Goal: Ask a question

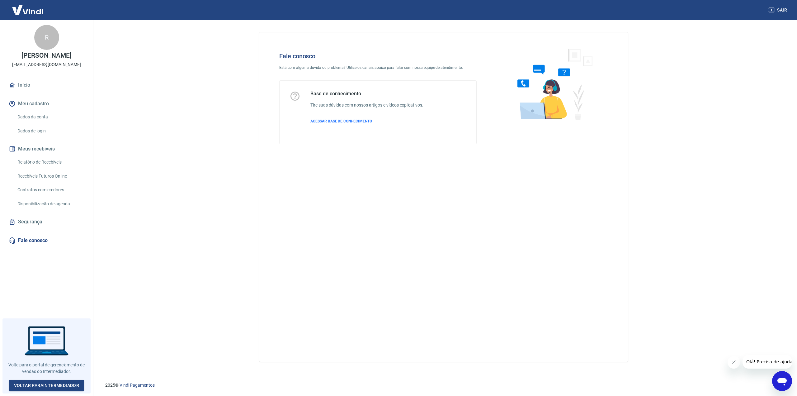
click at [783, 376] on icon "Abrir janela de mensagens" at bounding box center [782, 380] width 11 height 11
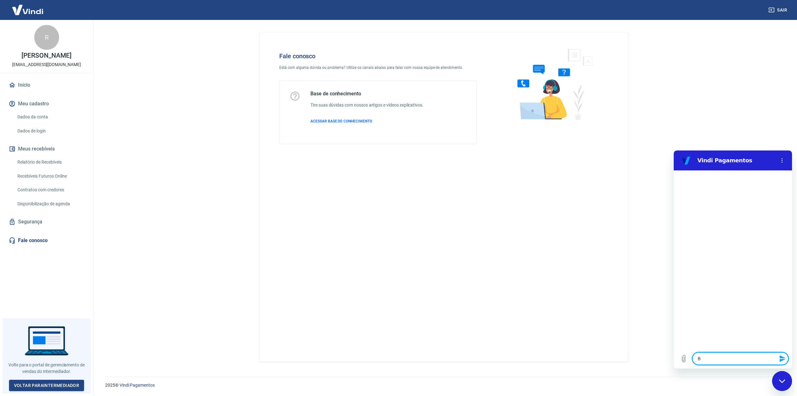
type textarea "B"
type textarea "x"
type textarea "Bo"
type textarea "x"
type textarea "Bom"
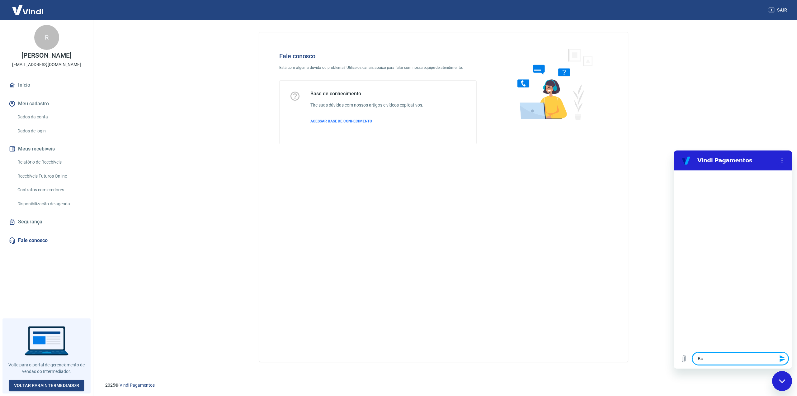
type textarea "x"
type textarea "Bom"
type textarea "x"
type textarea "Bom d"
type textarea "x"
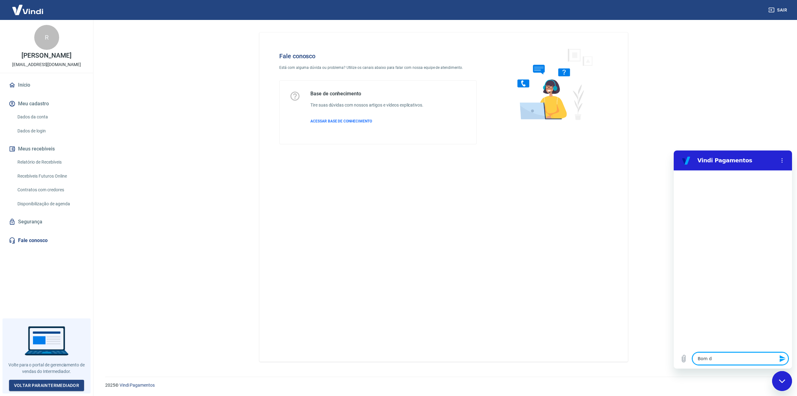
type textarea "Bom di"
type textarea "x"
type textarea "Bom dia"
type textarea "x"
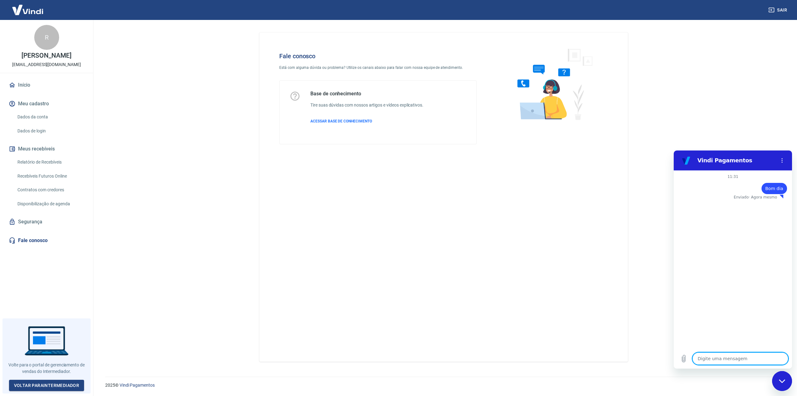
type textarea "E"
type textarea "x"
type textarea "Es"
type textarea "x"
type textarea "Est"
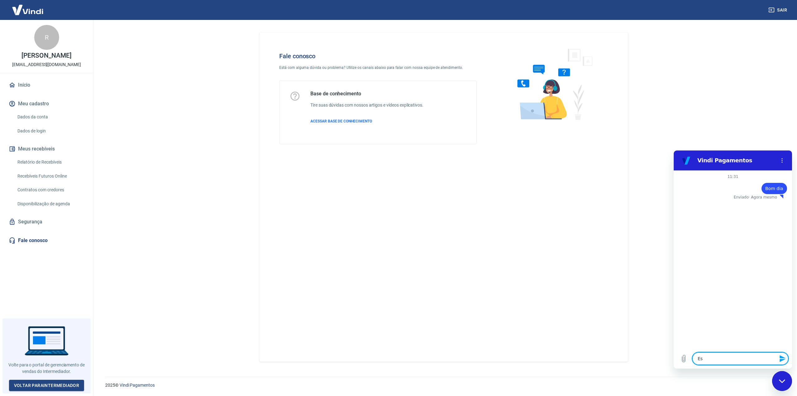
type textarea "x"
type textarea "Esto"
type textarea "x"
type textarea "Estou"
type textarea "x"
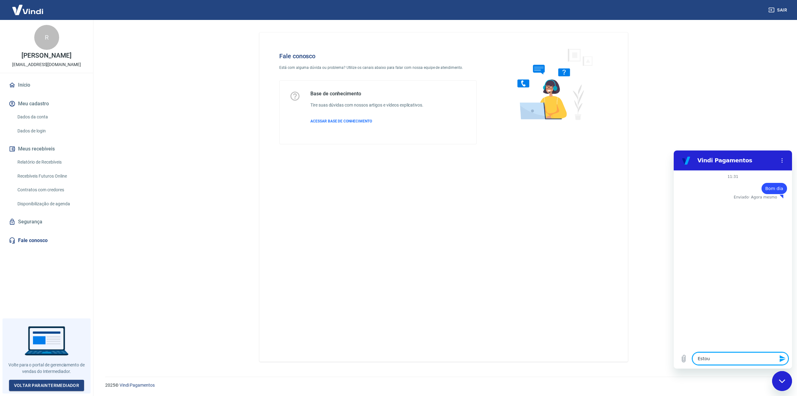
type textarea "Estou"
type textarea "x"
type textarea "Estou c"
type textarea "x"
type textarea "Estou co"
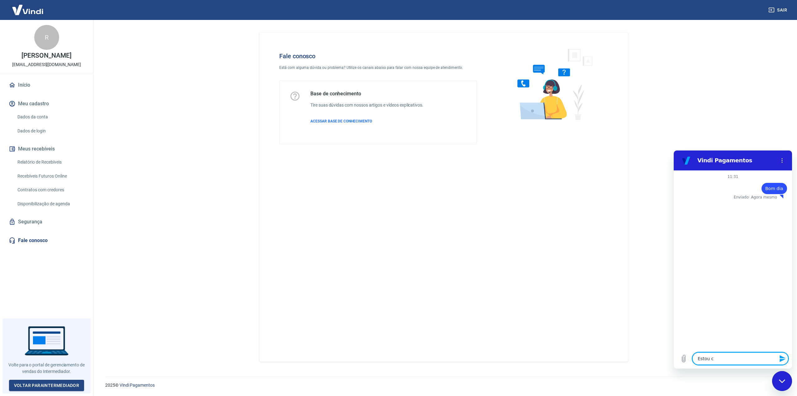
type textarea "x"
type textarea "Estou com"
type textarea "x"
type textarea "Estou com"
type textarea "x"
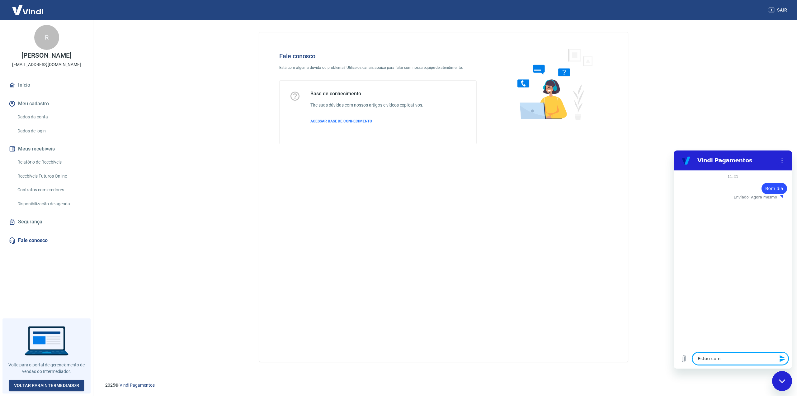
type textarea "Estou com u"
type textarea "x"
type textarea "Estou com um"
type textarea "x"
type textarea "Estou com uma"
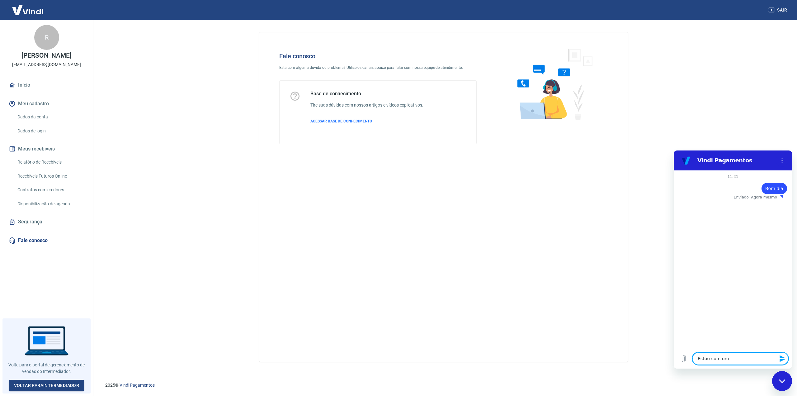
type textarea "x"
type textarea "Estou com uma"
type textarea "x"
type textarea "Estou com uma t"
type textarea "x"
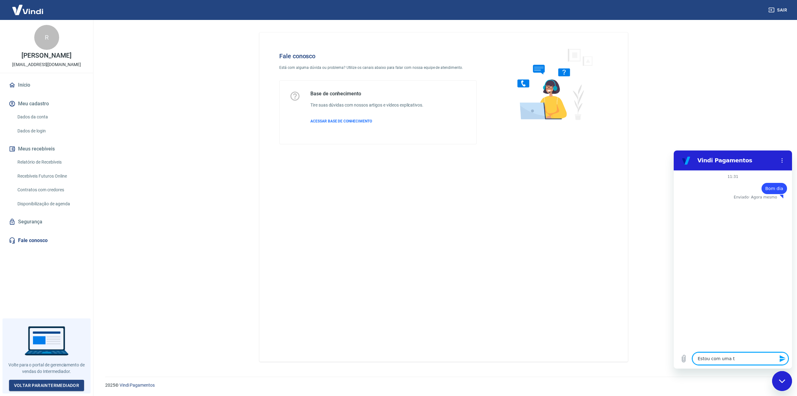
type textarea "Estou com uma tr"
type textarea "x"
type textarea "Estou com uma tra"
type textarea "x"
type textarea "Estou com uma tran"
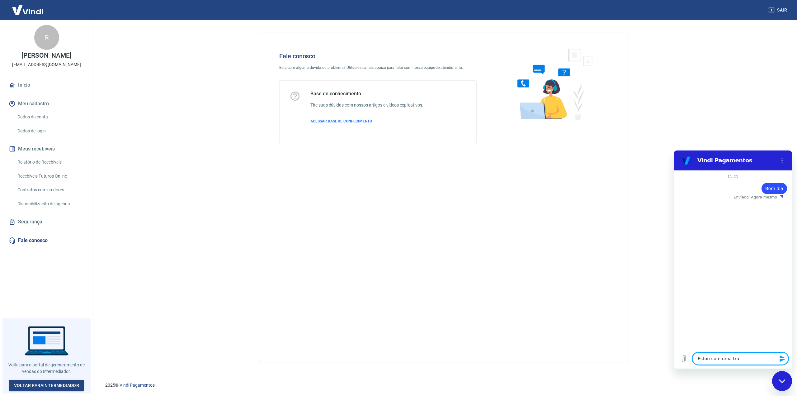
type textarea "x"
type textarea "Estou com uma trans"
type textarea "x"
type textarea "Estou com uma transa"
type textarea "x"
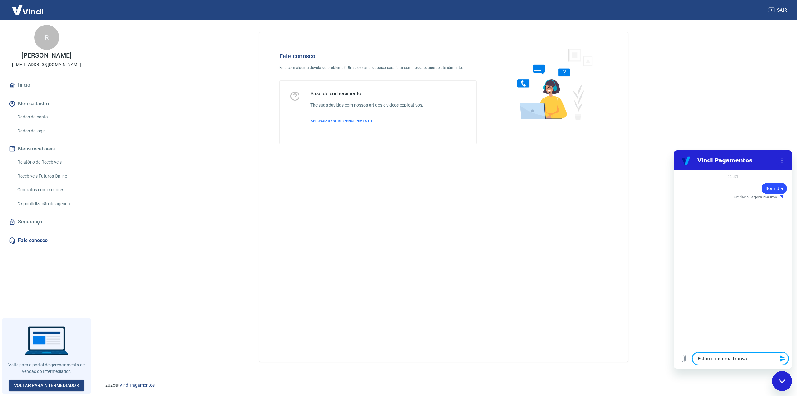
type textarea "Estou com uma transaç"
type textarea "x"
type textarea "Estou com uma transaçã"
type textarea "x"
type textarea "Estou com uma transaçã"
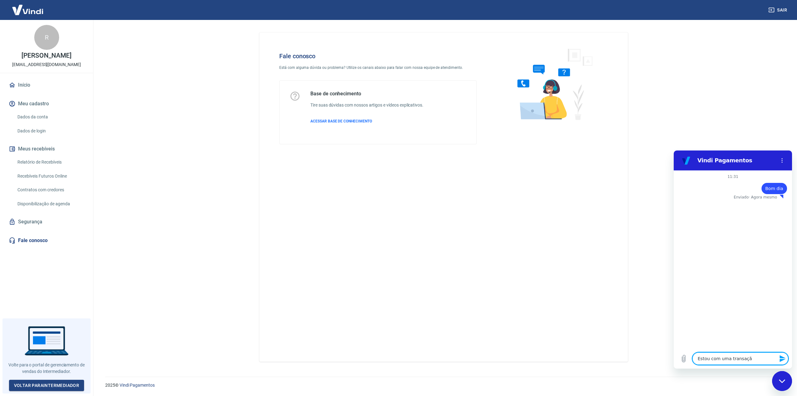
type textarea "x"
type textarea "Estou com uma transaçã"
type textarea "x"
type textarea "Estou com uma transação"
type textarea "x"
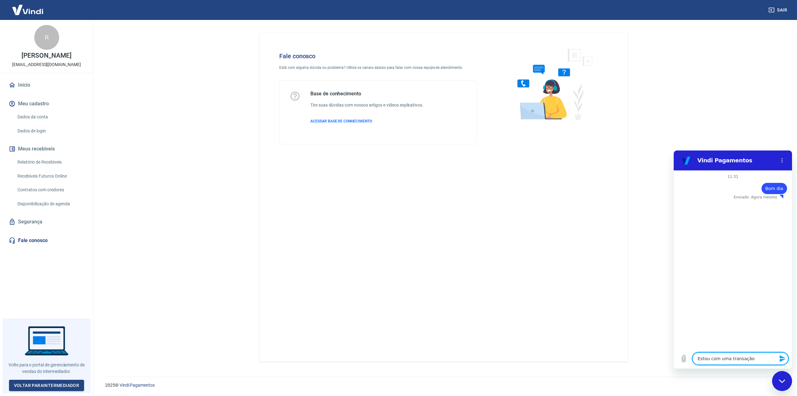
type textarea "Estou com uma transação"
type textarea "x"
type textarea "Estou com uma transação s"
type textarea "x"
type textarea "Estou com uma transação se"
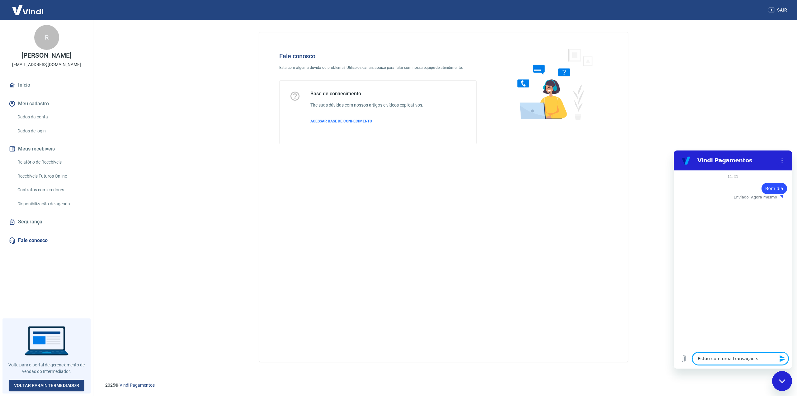
type textarea "x"
type textarea "Estou com uma transação sen"
type textarea "x"
type textarea "Estou com uma transação send"
type textarea "x"
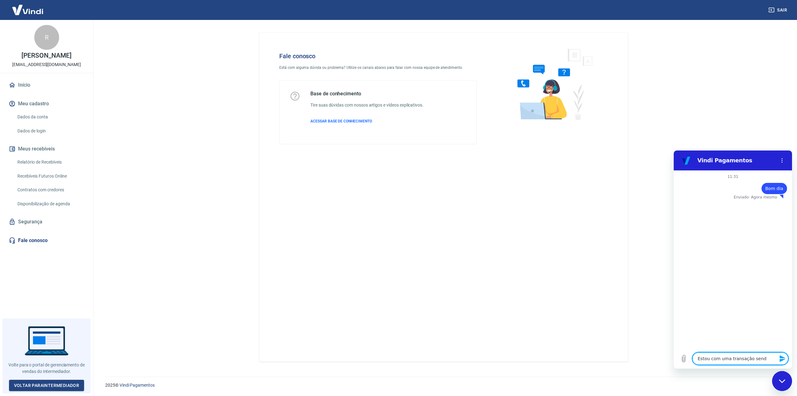
type textarea "Estou com uma transação sendo"
type textarea "x"
type textarea "Estou com uma transação sendo"
type textarea "x"
type textarea "Estou com uma transação sendo c"
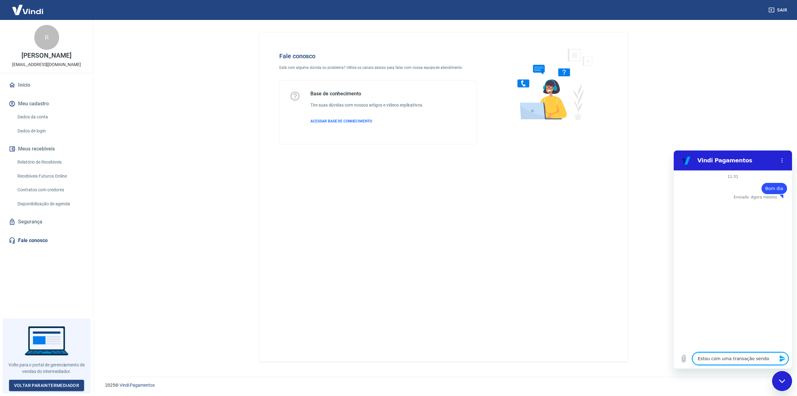
type textarea "x"
type textarea "Estou com uma transação sendo ca"
type textarea "x"
type textarea "Estou com uma transação sendo can"
type textarea "x"
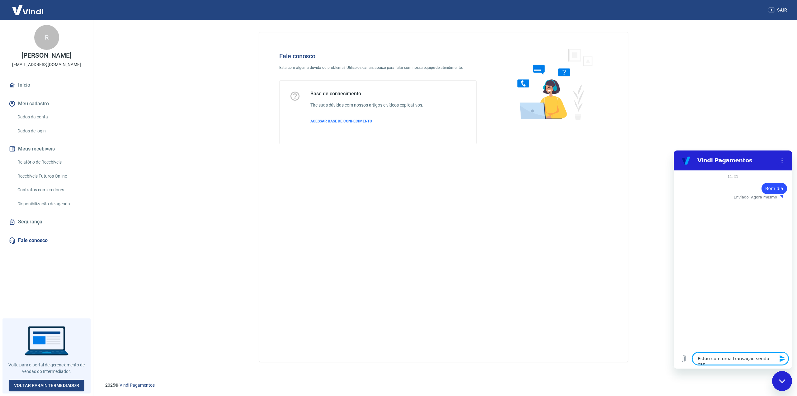
type textarea "Estou com uma transação sendo canc"
type textarea "x"
type textarea "Estou com uma transação sendo cance"
type textarea "x"
type textarea "Estou com uma transação sendo cancel"
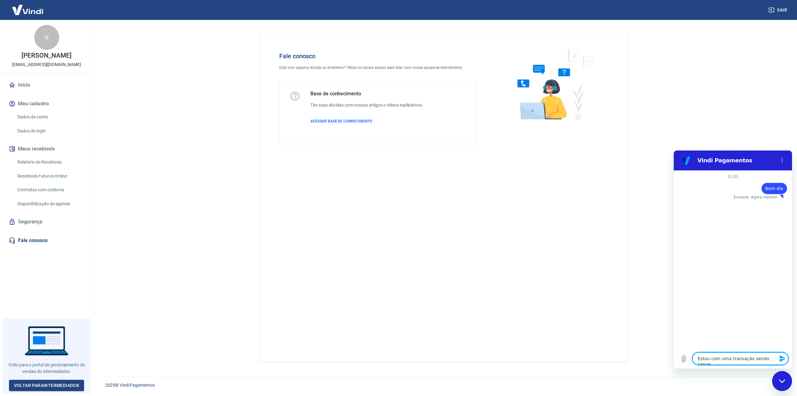
type textarea "x"
type textarea "Estou com uma transação sendo cancela"
type textarea "x"
type textarea "Estou com uma transação sendo cancelad"
type textarea "x"
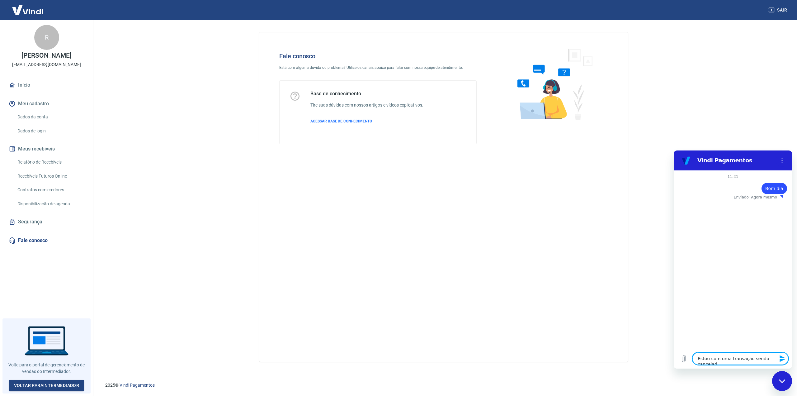
type textarea "Estou com uma transação sendo cancelada"
type textarea "x"
type textarea "Estou com uma transação sendo cancelada,"
type textarea "x"
type textarea "Estou com uma transação sendo cancelada,"
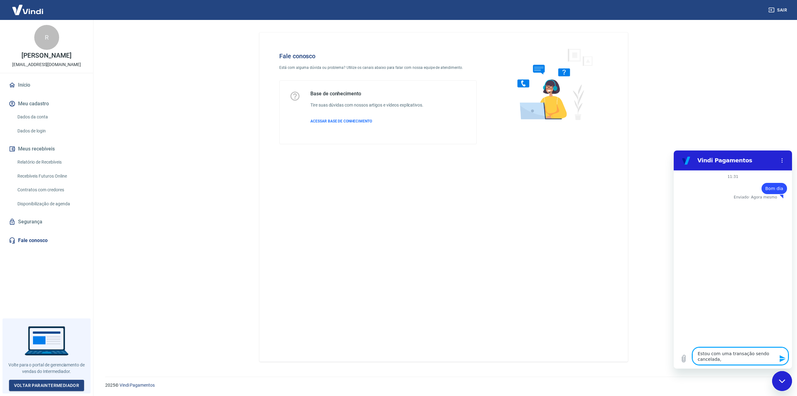
type textarea "x"
type textarea "Estou com uma transação sendo cancelada, a"
type textarea "x"
type textarea "Estou com uma transação sendo cancelada, a"
type textarea "x"
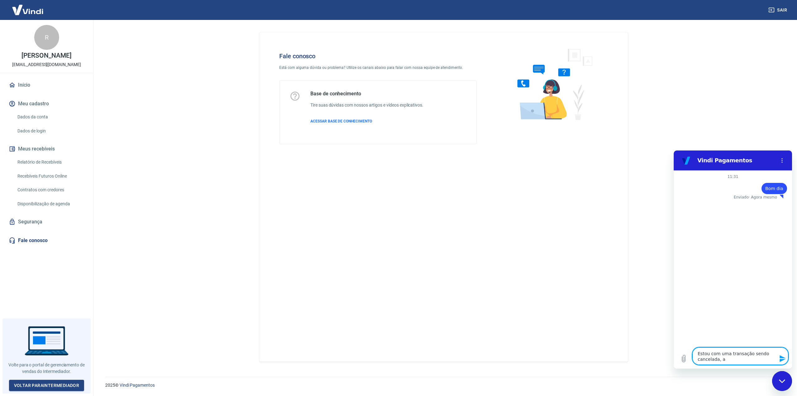
type textarea "Estou com uma transação sendo cancelada, a c"
type textarea "x"
type textarea "Estou com uma transação sendo cancelada, a cl"
type textarea "x"
type textarea "Estou com uma transação sendo cancelada, a cli"
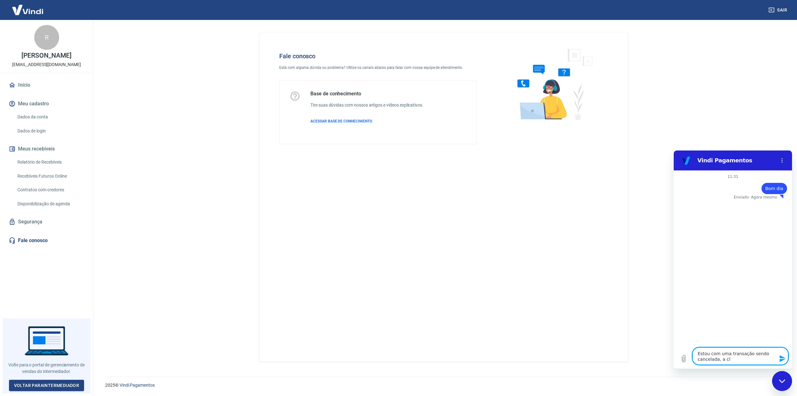
type textarea "x"
type textarea "Estou com uma transação sendo cancelada, a clie"
type textarea "x"
type textarea "Estou com uma transação sendo cancelada, a clien"
type textarea "x"
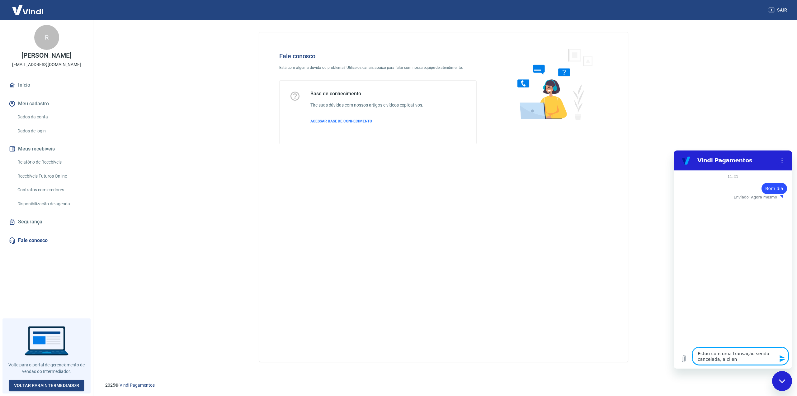
type textarea "Estou com uma transação sendo cancelada, a client"
type textarea "x"
type textarea "Estou com uma transação sendo cancelada, a cliente"
type textarea "x"
type textarea "Estou com uma transação sendo cancelada, a cliente"
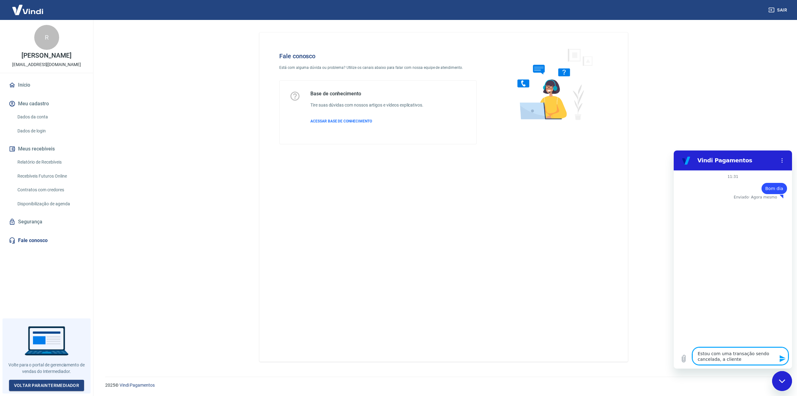
type textarea "x"
type textarea "Estou com uma transação sendo cancelada, a cliente e"
type textarea "x"
type textarea "Estou com uma transação sendo cancelada, a cliente es"
type textarea "x"
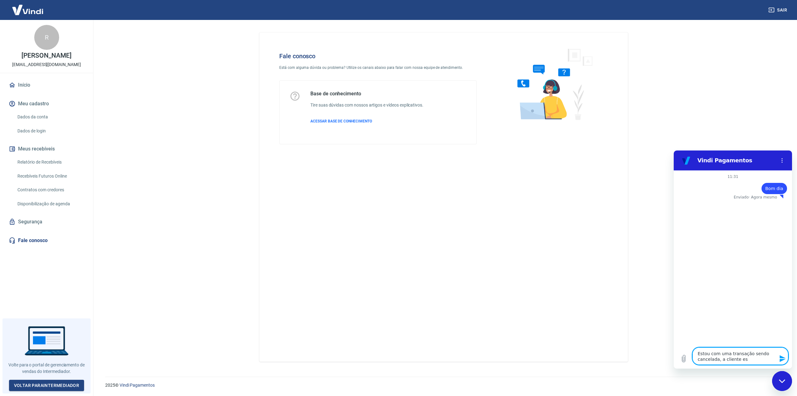
type textarea "Estou com uma transação sendo cancelada, a cliente est"
type textarea "x"
type textarea "Estou com uma transação sendo cancelada, a cliente está"
type textarea "x"
type textarea "Estou com uma transação sendo cancelada, a cliente está"
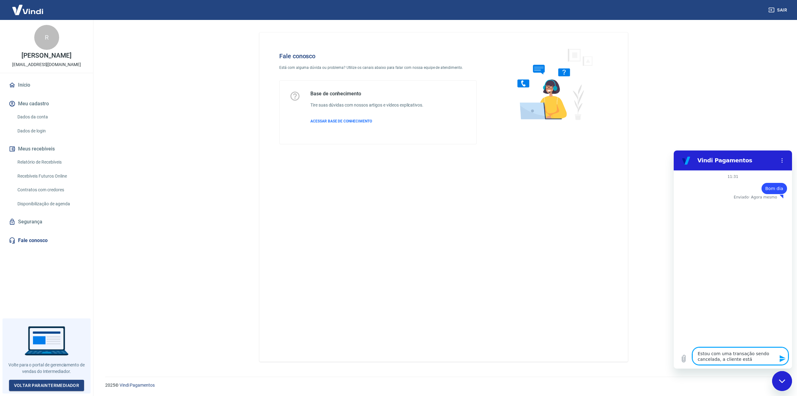
type textarea "x"
type textarea "Estou com uma transação sendo cancelada, a cliente está b"
type textarea "x"
type textarea "Estou com uma transação sendo cancelada, a cliente está ba"
type textarea "x"
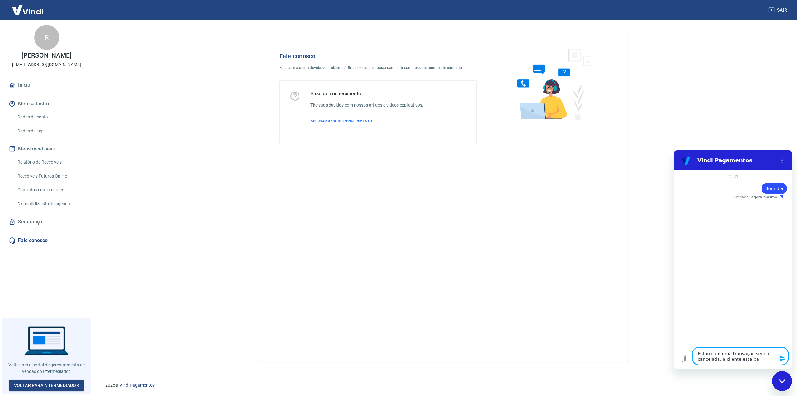
type textarea "Estou com uma transação sendo cancelada, a cliente está bas"
type textarea "x"
type textarea "Estou com uma transação sendo cancelada, a cliente está bast"
type textarea "x"
type textarea "Estou com uma transação sendo cancelada, a cliente está basta"
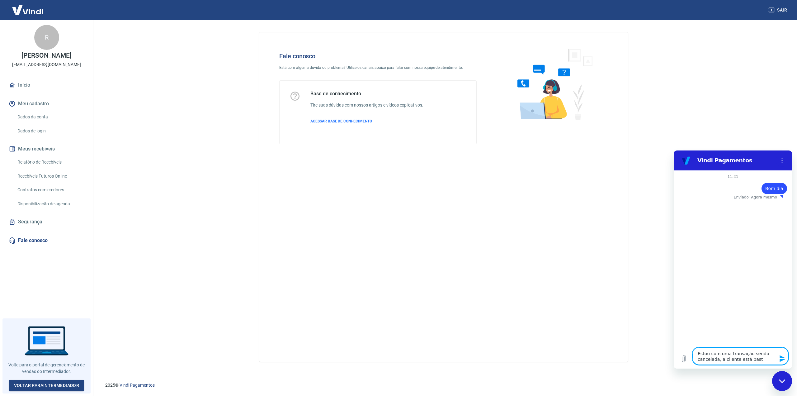
type textarea "x"
type textarea "Estou com uma transação sendo cancelada, a cliente está bastan"
type textarea "x"
type textarea "Estou com uma transação sendo cancelada, a cliente está bastant"
type textarea "x"
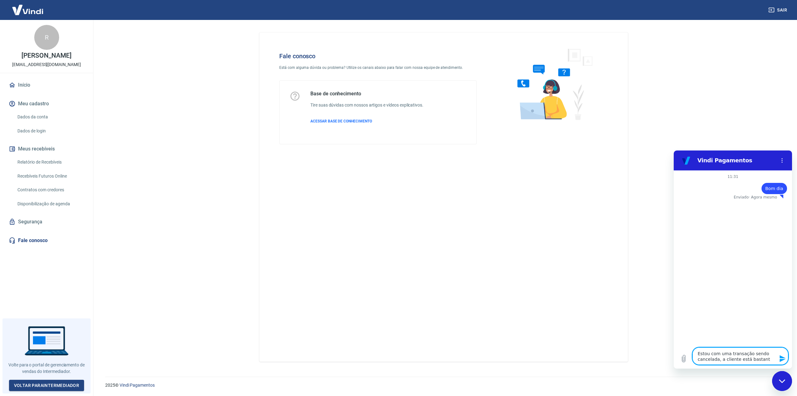
type textarea "Estou com uma transação sendo cancelada, a cliente está bastante"
type textarea "x"
type textarea "Estou com uma transação sendo cancelada, a cliente está bastante"
type textarea "x"
type textarea "Estou com uma transação sendo cancelada, a cliente está bastante f"
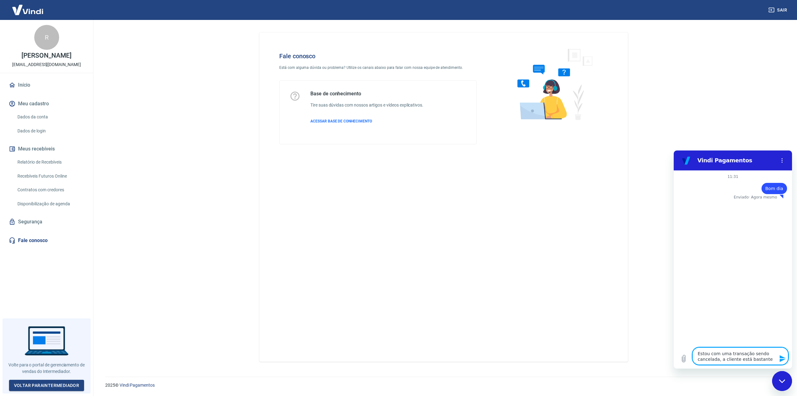
type textarea "x"
type textarea "Estou com uma transação sendo cancelada, a cliente está bastante fr"
type textarea "x"
type textarea "Estou com uma transação sendo cancelada, a cliente está bastante fru"
type textarea "x"
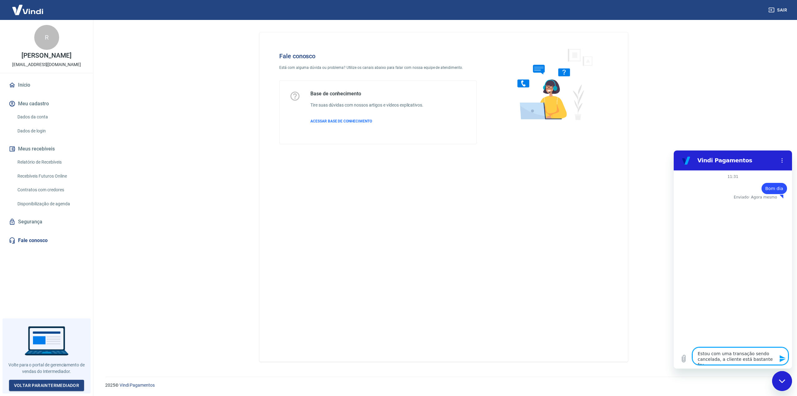
type textarea "Estou com uma transação sendo cancelada, a cliente está bastante frus"
type textarea "x"
type textarea "Estou com uma transação sendo cancelada, a cliente está bastante frust"
type textarea "x"
type textarea "Estou com uma transação sendo cancelada, a cliente está bastante frusta"
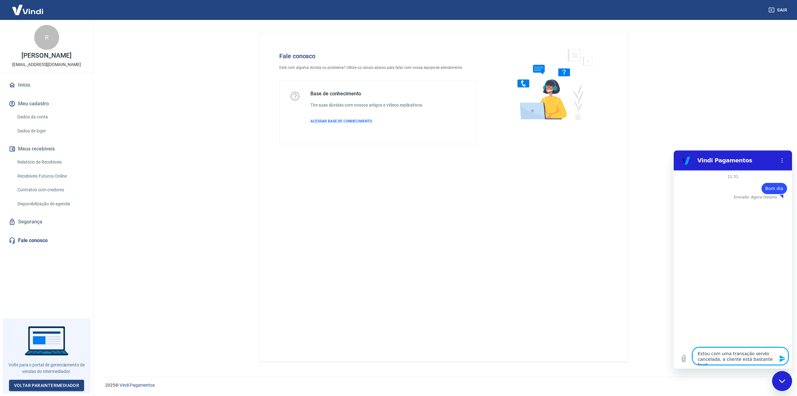
type textarea "x"
type textarea "Estou com uma transação sendo cancelada, a cliente está bastante frust"
type textarea "x"
type textarea "Estou com uma transação sendo cancelada, a cliente está bastante frustr"
type textarea "x"
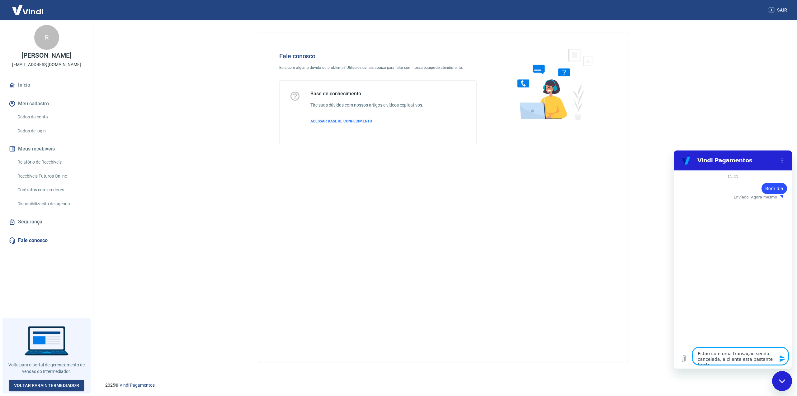
type textarea "Estou com uma transação sendo cancelada, a cliente está bastante frustra"
type textarea "x"
type textarea "Estou com uma transação sendo cancelada, a cliente está bastante frustrad"
type textarea "x"
type textarea "Estou com uma transação sendo cancelada, a cliente está bastante frustrada"
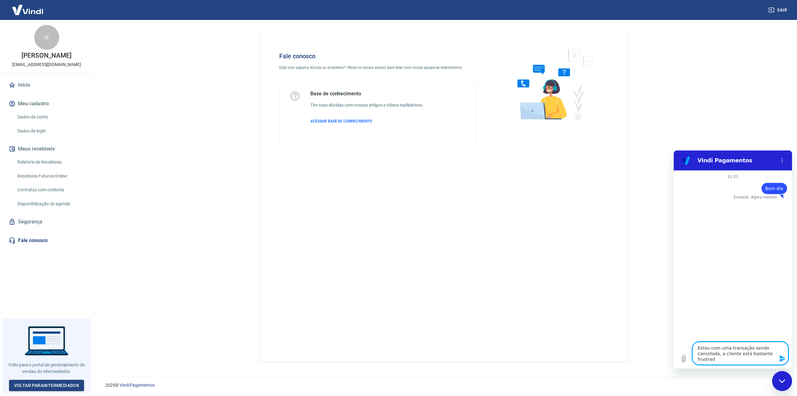
type textarea "x"
type textarea "Estou com uma transação sendo cancelada, a cliente está bastante frustrada."
type textarea "x"
type textarea "Estou com uma transação sendo cancelada, a cliente está bastante frustrada."
type textarea "x"
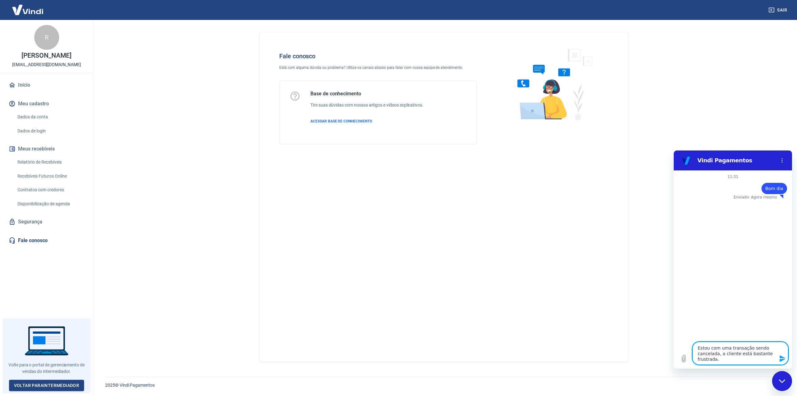
type textarea "Estou com uma transação sendo cancelada, a cliente está bastante frustrada. A"
type textarea "x"
type textarea "Estou com uma transação sendo cancelada, a cliente está bastante frustrada. Ap"
type textarea "x"
type textarea "Estou com uma transação sendo cancelada, a cliente está bastante frustrada. Apa"
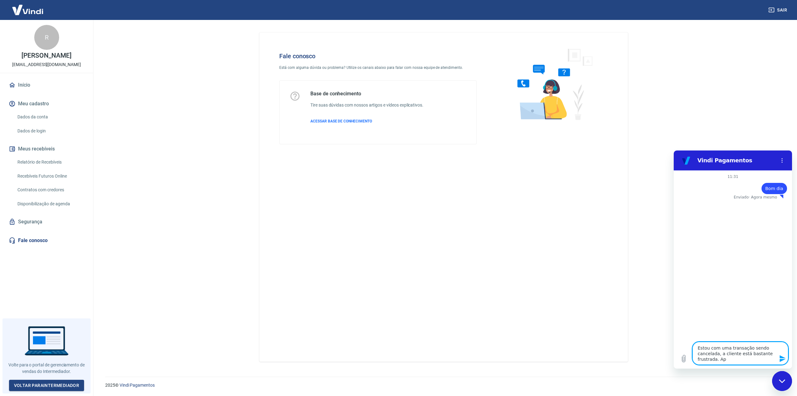
type textarea "x"
type textarea "Estou com uma transação sendo cancelada, a cliente está bastante frustrada. Apar"
type textarea "x"
type textarea "Estou com uma transação sendo cancelada, a cliente está bastante frustrada. Apa…"
type textarea "x"
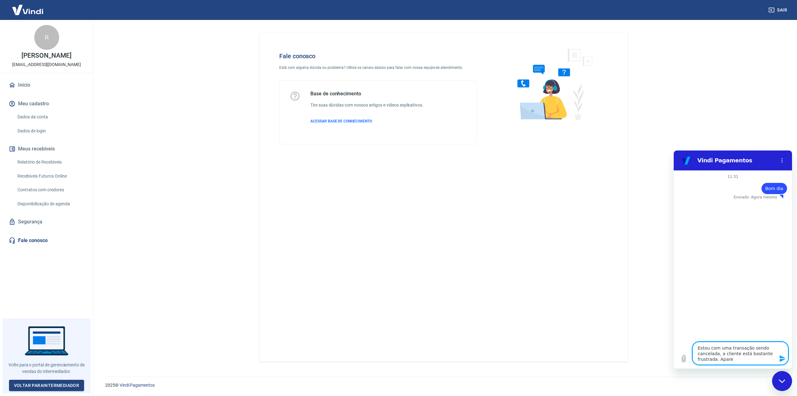
type textarea "Estou com uma transação sendo cancelada, a cliente está bastante frustrada. Apa…"
type textarea "x"
type textarea "Estou com uma transação sendo cancelada, a cliente está bastante frustrada. [GE…"
type textarea "x"
type textarea "Estou com uma transação sendo cancelada, a cliente está bastante frustrada. [GE…"
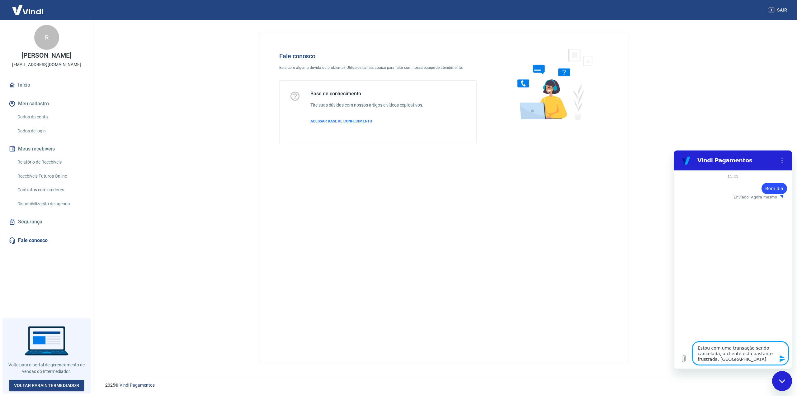
type textarea "x"
type textarea "Estou com uma transação sendo cancelada, a cliente está bastante frustrada. Apa…"
type textarea "x"
type textarea "Estou com uma transação sendo cancelada, a cliente está bastante frustrada. Apa…"
type textarea "x"
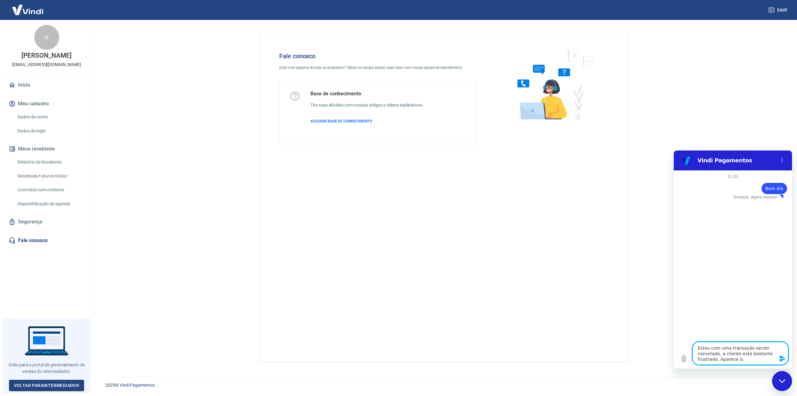
type textarea "Estou com uma transação sendo cancelada, a cliente está bastante frustrada. Apa…"
type textarea "x"
type textarea "Estou com uma transação sendo cancelada, a cliente está bastante frustrada. Apa…"
type textarea "x"
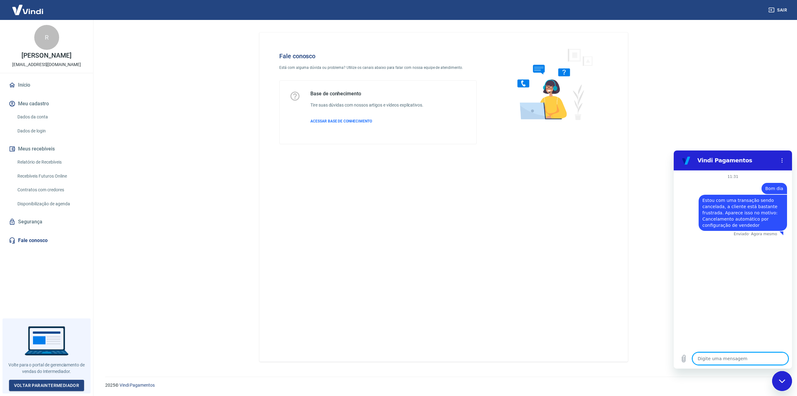
click at [32, 12] on img at bounding box center [27, 9] width 40 height 19
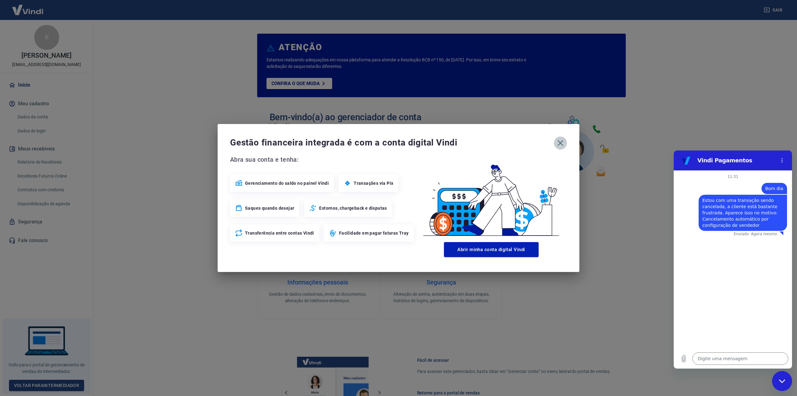
click at [560, 144] on icon "button" at bounding box center [561, 143] width 6 height 6
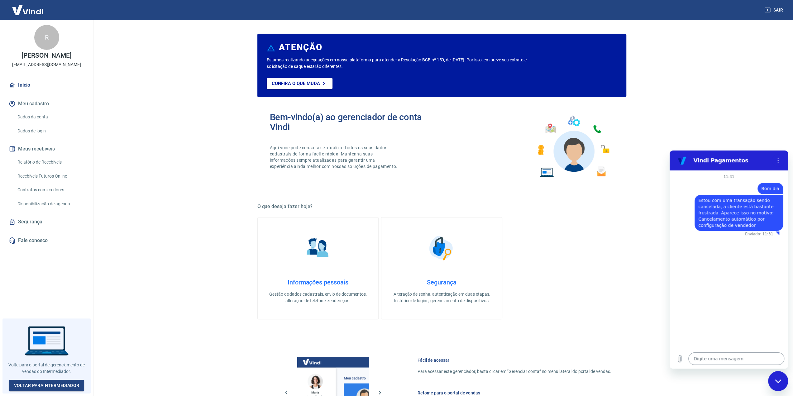
click at [705, 360] on textarea at bounding box center [736, 358] width 96 height 12
paste textarea "175820040948"
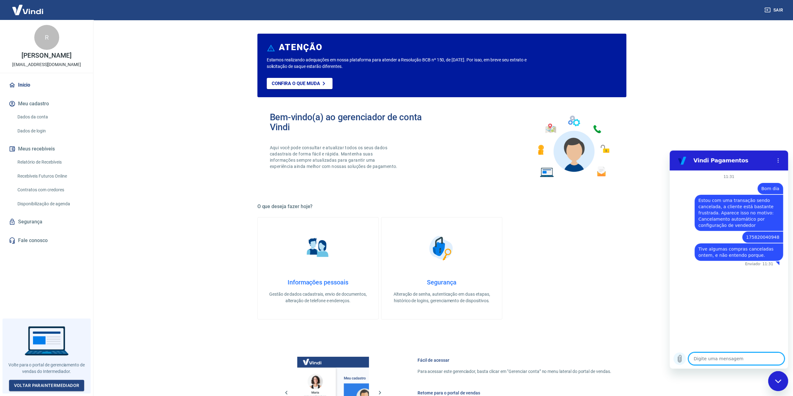
click at [680, 360] on icon "Carregar arquivo" at bounding box center [679, 358] width 3 height 7
